Goal: Task Accomplishment & Management: Use online tool/utility

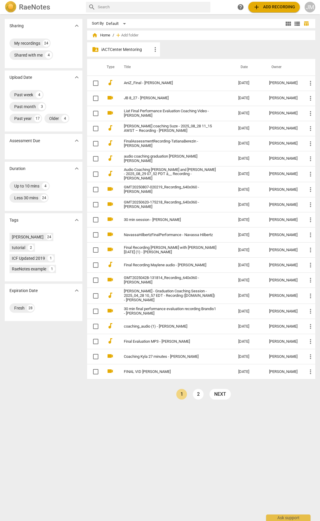
click at [257, 9] on span "add" at bounding box center [256, 7] width 7 height 7
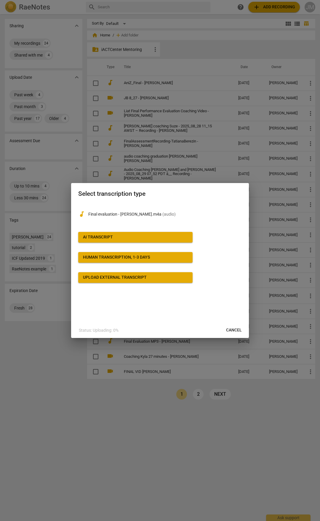
click at [115, 235] on span "AI Transcript" at bounding box center [135, 237] width 105 height 6
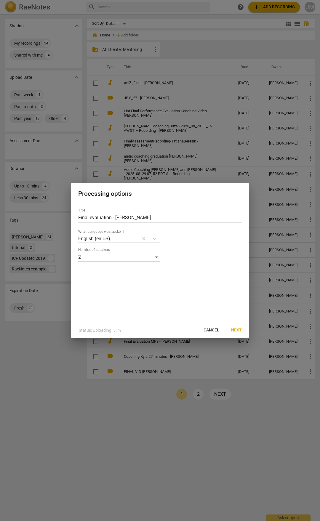
click at [231, 330] on span "Next" at bounding box center [236, 330] width 11 height 6
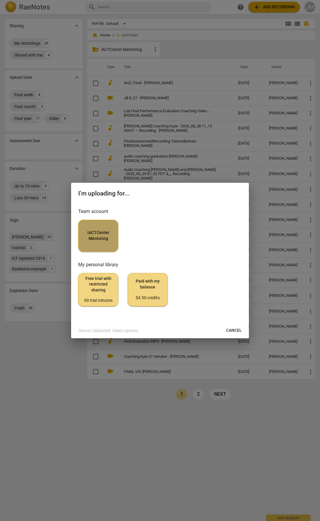
click at [101, 239] on span "iACTCenter Mentoring" at bounding box center [98, 236] width 30 height 12
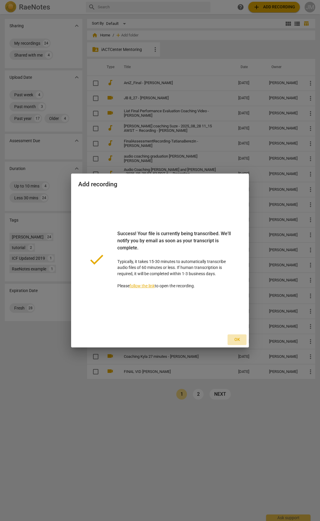
click at [234, 339] on span "Ok" at bounding box center [236, 340] width 9 height 6
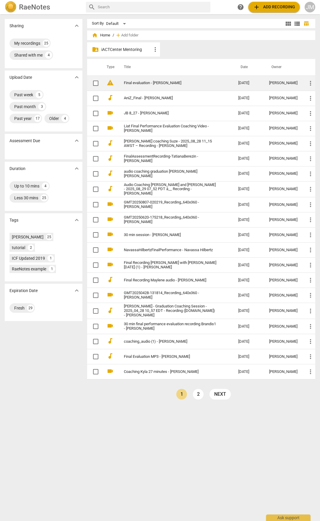
click at [167, 83] on link "Final evaluation - [PERSON_NAME]" at bounding box center [170, 83] width 93 height 4
